Goal: Information Seeking & Learning: Learn about a topic

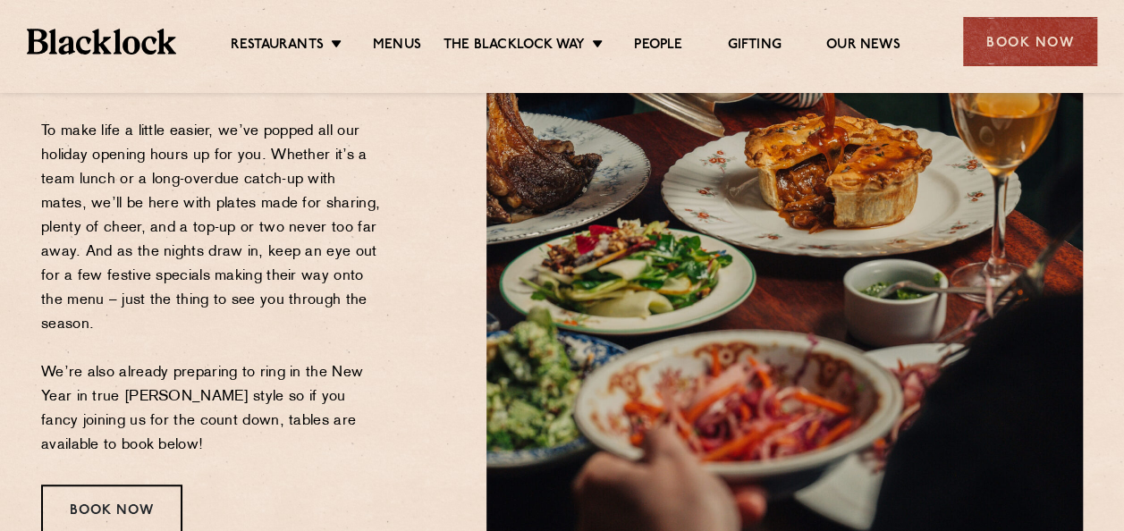
scroll to position [358, 0]
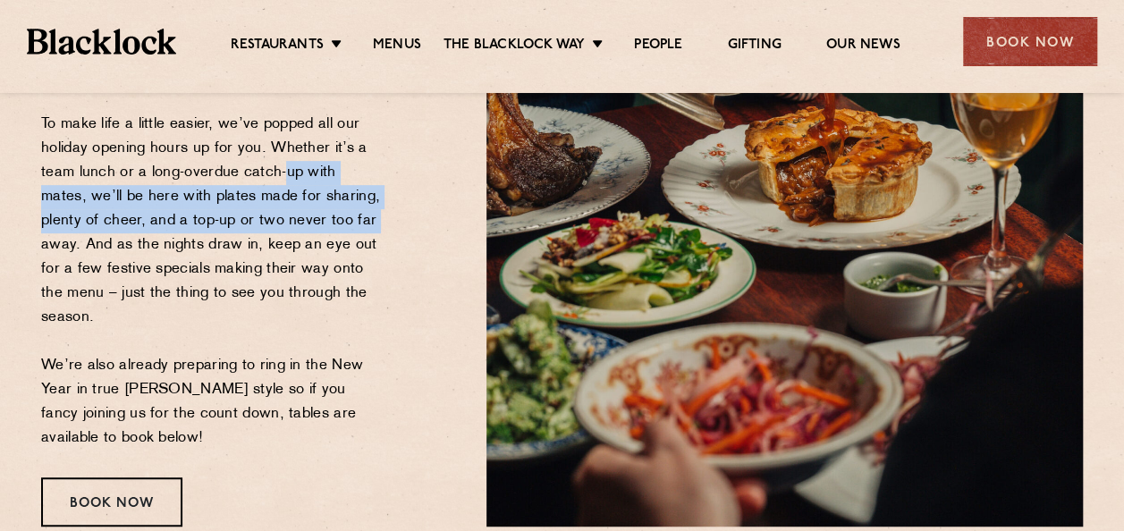
drag, startPoint x: 275, startPoint y: 180, endPoint x: 327, endPoint y: 225, distance: 69.2
click at [327, 224] on p "We’re not quite dusting off the tinsel just yet, but the faint jingle of Christ…" at bounding box center [212, 221] width 343 height 459
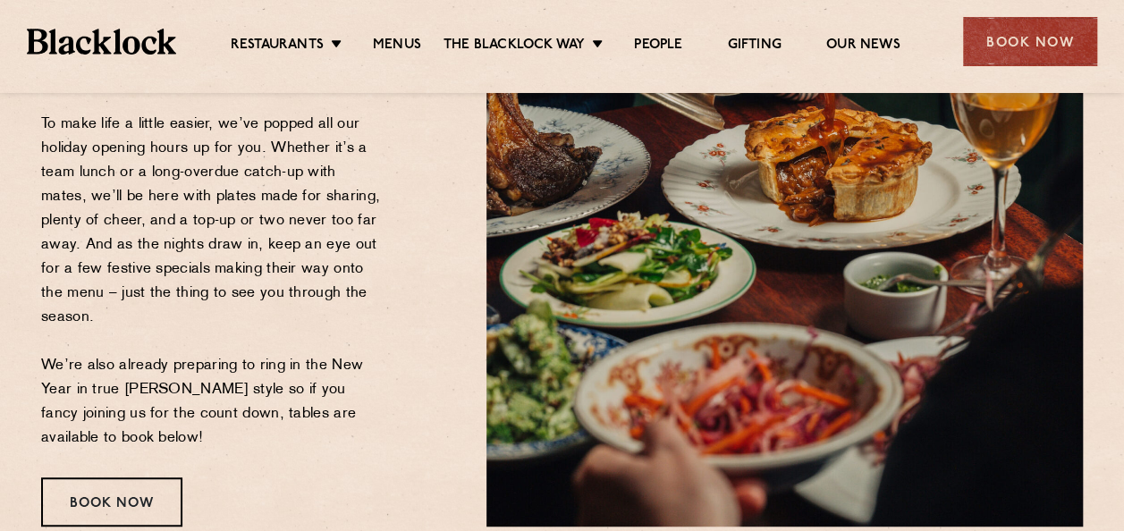
drag, startPoint x: 327, startPoint y: 225, endPoint x: 291, endPoint y: 277, distance: 64.3
click at [291, 277] on p "We’re not quite dusting off the tinsel just yet, but the faint jingle of Christ…" at bounding box center [212, 221] width 343 height 459
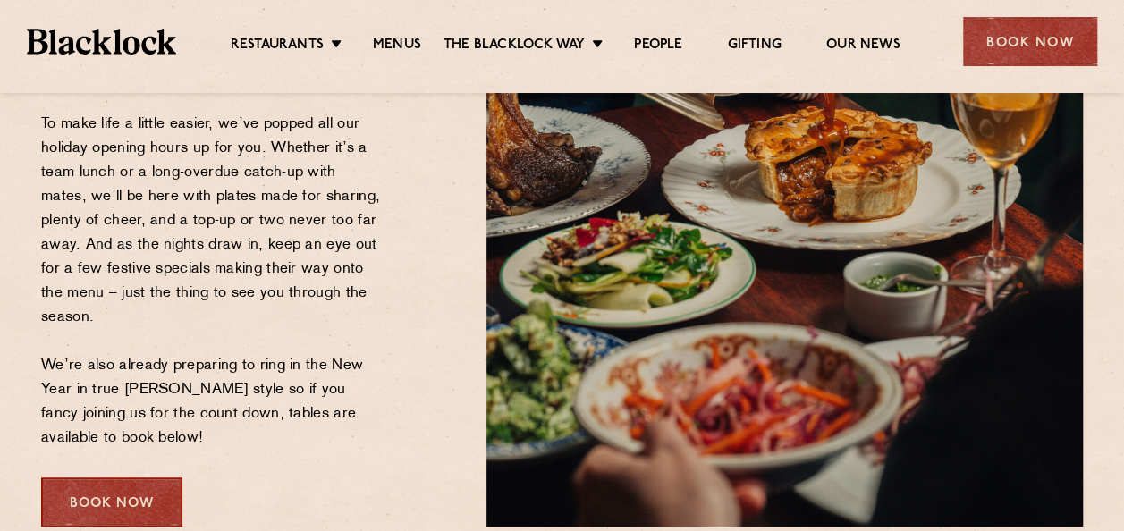
click at [112, 510] on div "Book Now" at bounding box center [111, 502] width 141 height 49
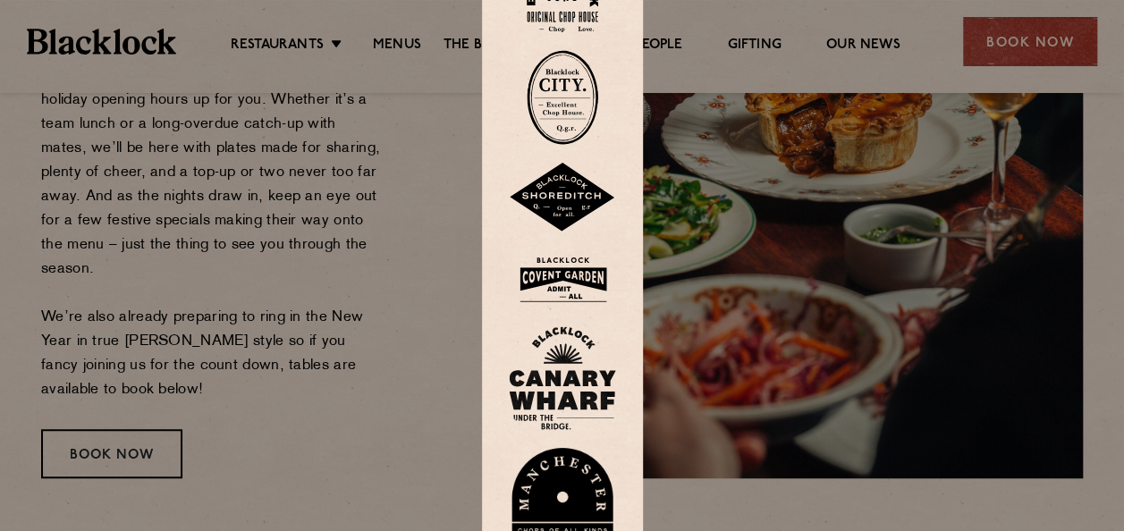
scroll to position [447, 0]
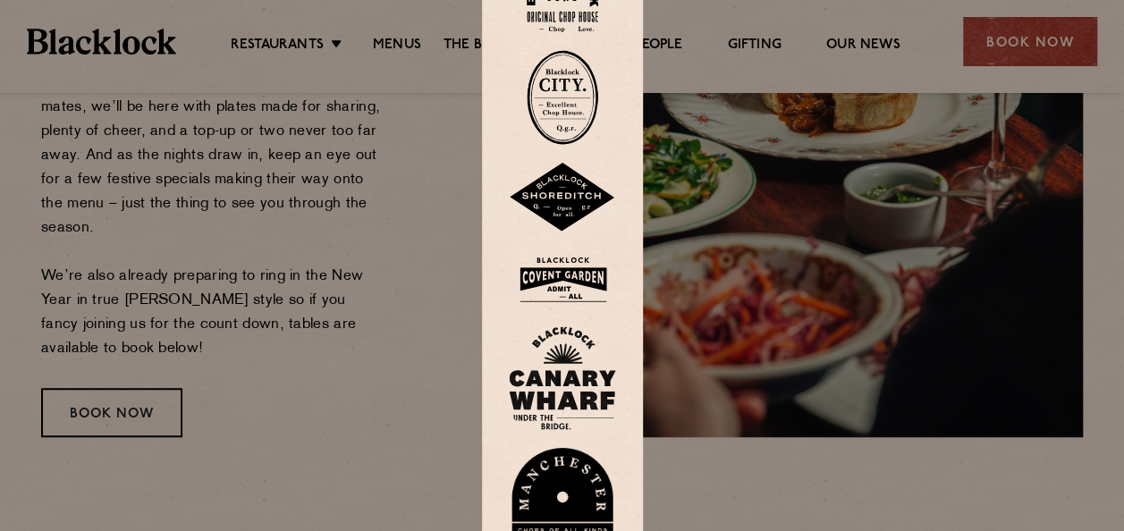
click at [586, 195] on img at bounding box center [562, 198] width 107 height 70
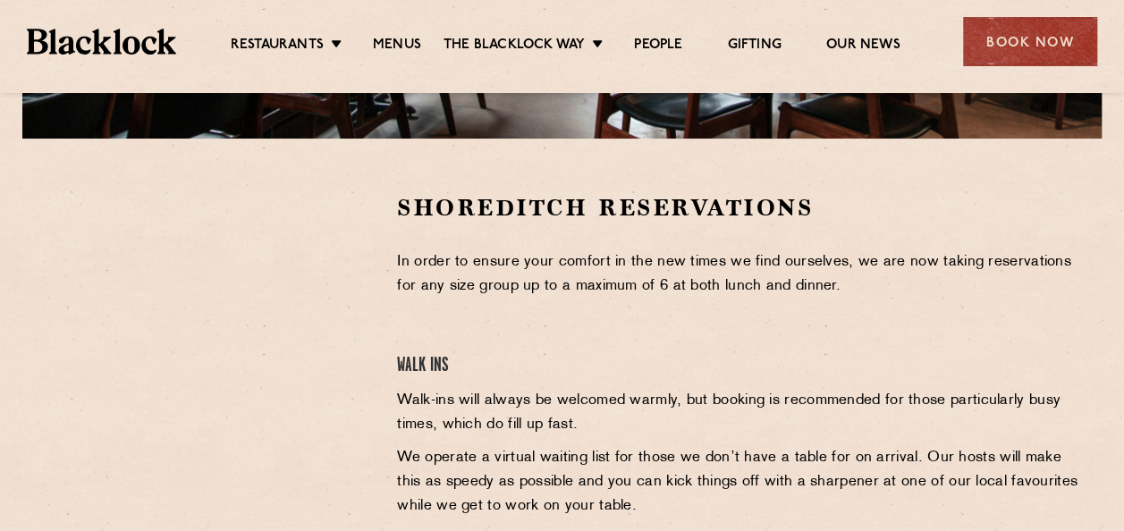
scroll to position [537, 0]
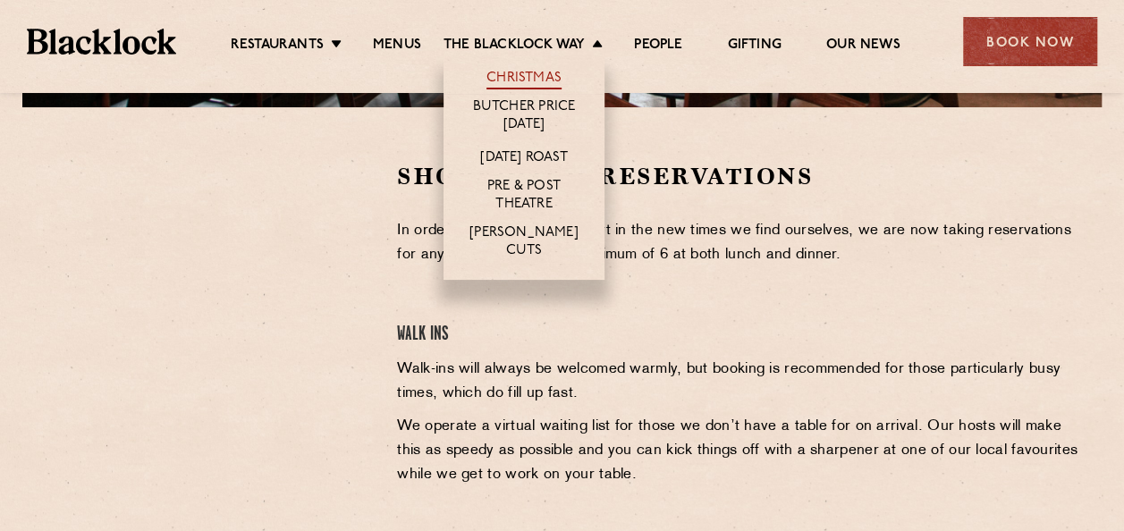
click at [538, 76] on link "Christmas" at bounding box center [524, 80] width 75 height 20
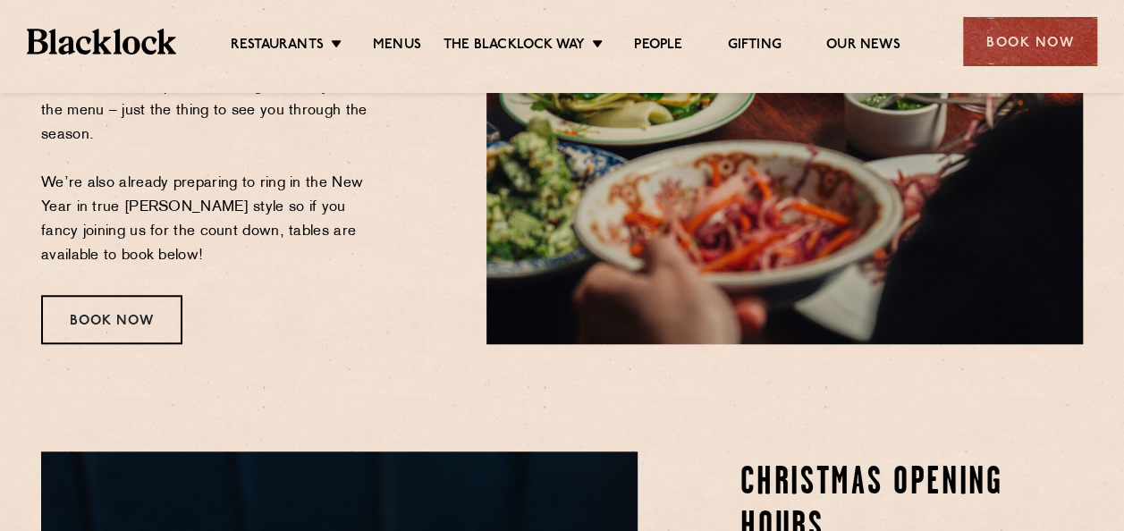
scroll to position [626, 0]
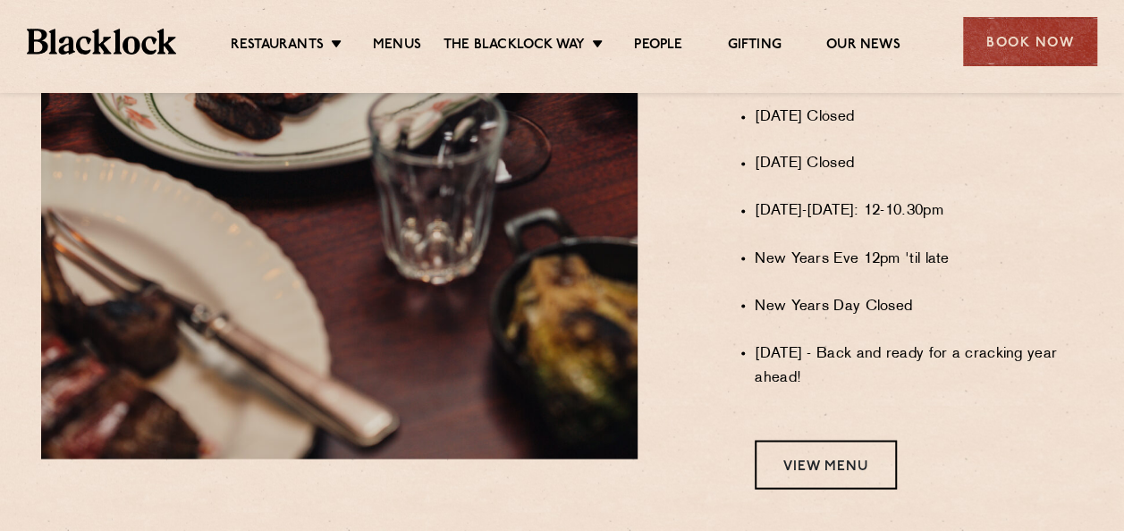
scroll to position [1610, 0]
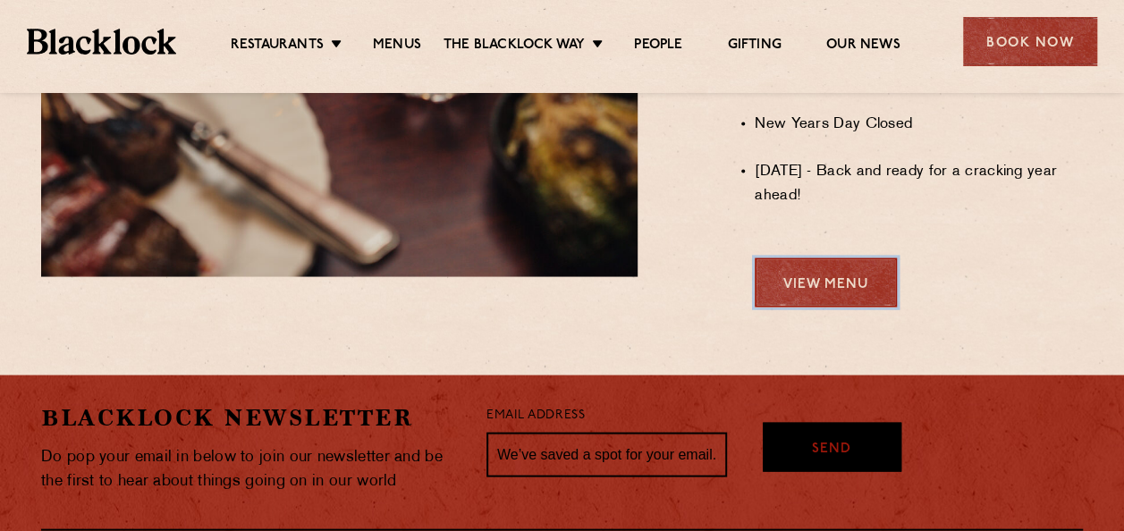
click at [849, 305] on link "View Menu" at bounding box center [826, 282] width 142 height 49
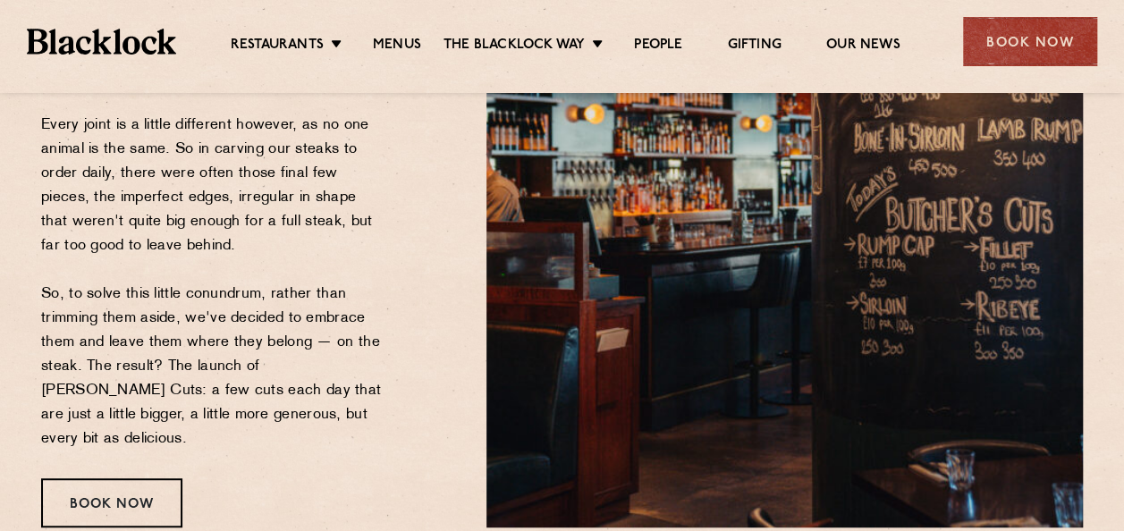
scroll to position [358, 0]
click at [413, 45] on link "Menus" at bounding box center [397, 47] width 48 height 20
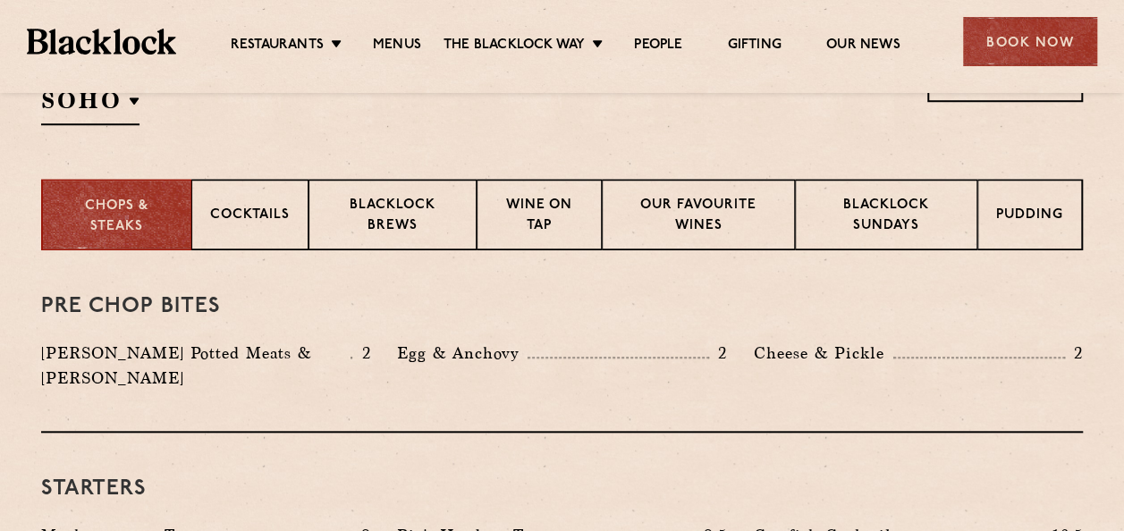
scroll to position [716, 0]
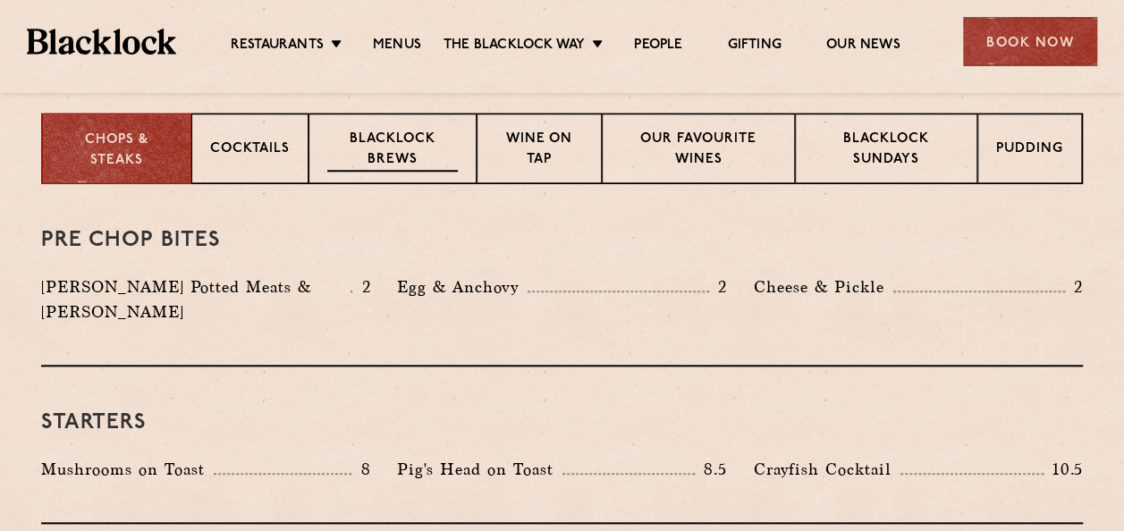
click at [412, 141] on p "Blacklock Brews" at bounding box center [392, 151] width 131 height 42
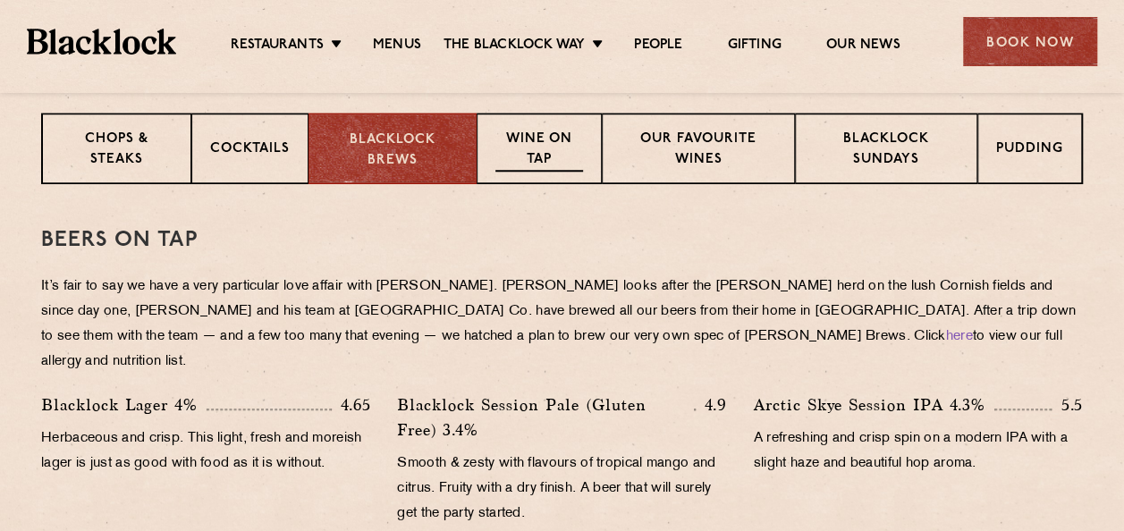
click at [551, 148] on p "Wine on Tap" at bounding box center [540, 151] width 88 height 42
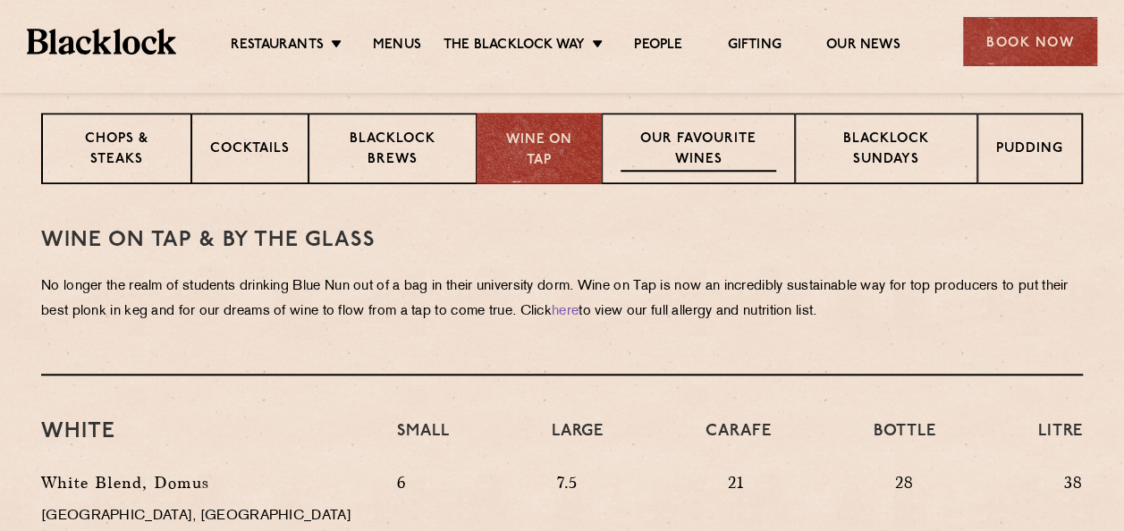
click at [722, 148] on p "Our favourite wines" at bounding box center [698, 151] width 155 height 42
